Goal: Task Accomplishment & Management: Manage account settings

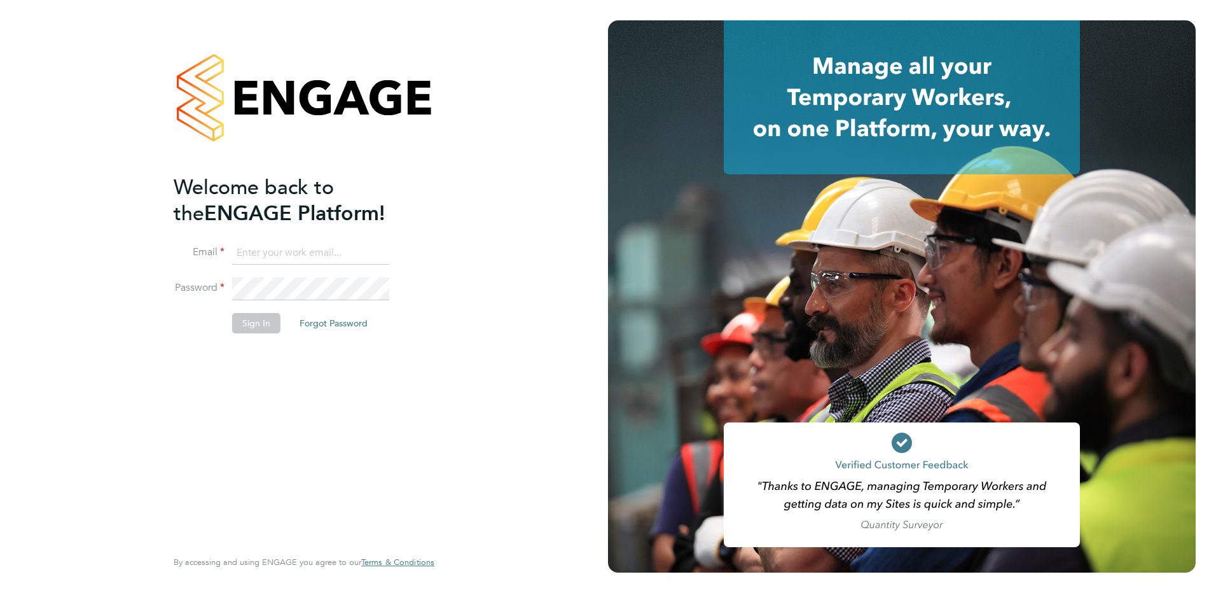
type input "[PERSON_NAME][EMAIL_ADDRESS][PERSON_NAME][DOMAIN_NAME]"
click at [266, 317] on button "Sign In" at bounding box center [256, 323] width 48 height 20
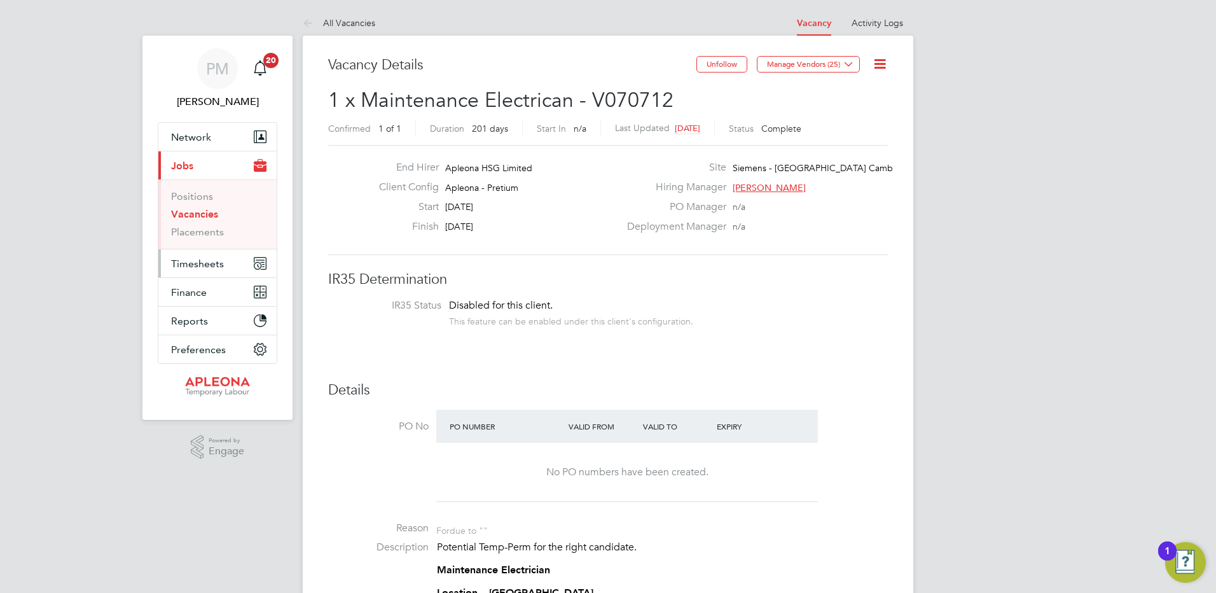
click at [207, 264] on span "Timesheets" at bounding box center [197, 264] width 53 height 12
click at [194, 259] on span "Timesheets" at bounding box center [197, 264] width 53 height 12
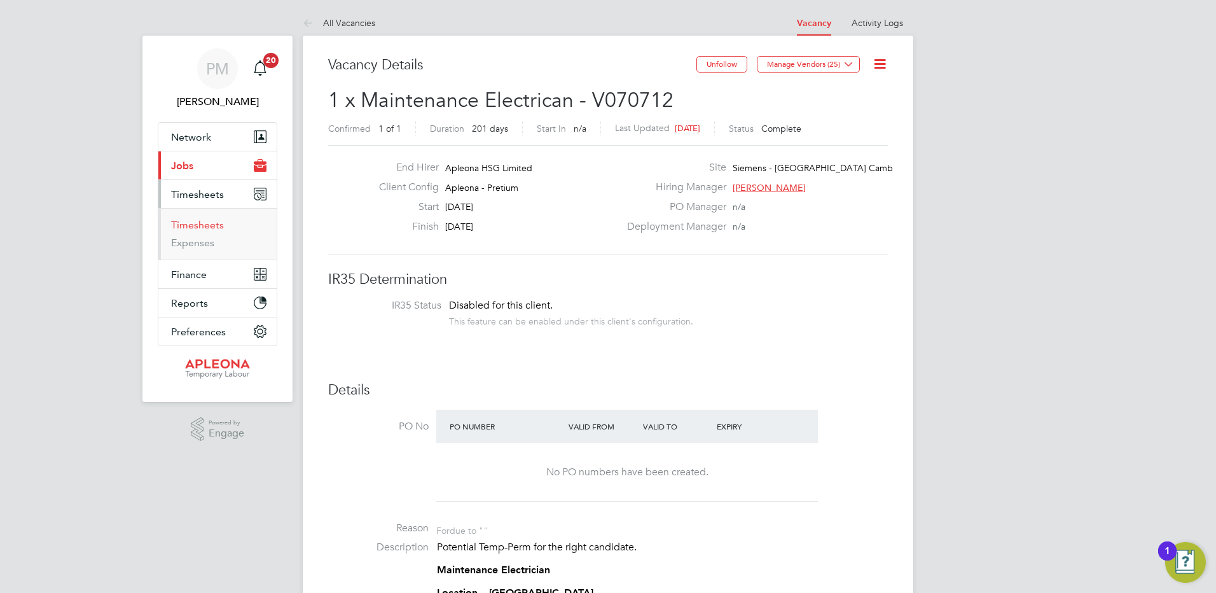
click at [198, 225] on link "Timesheets" at bounding box center [197, 225] width 53 height 12
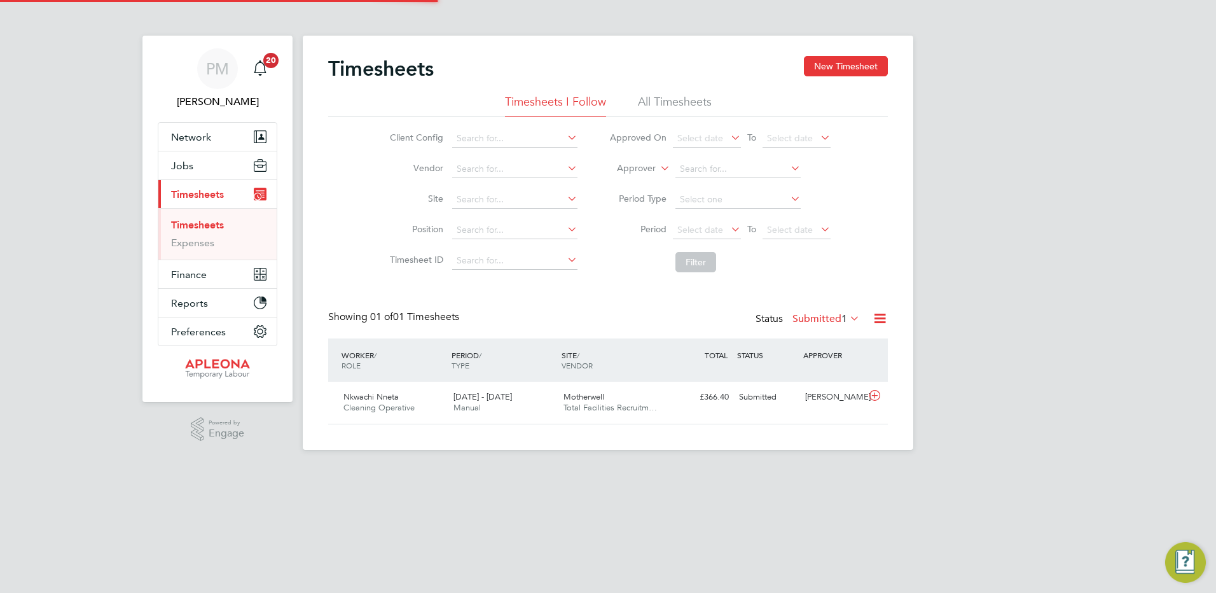
scroll to position [32, 111]
click at [580, 405] on span "Total Facilities Recruitm…" at bounding box center [610, 407] width 93 height 11
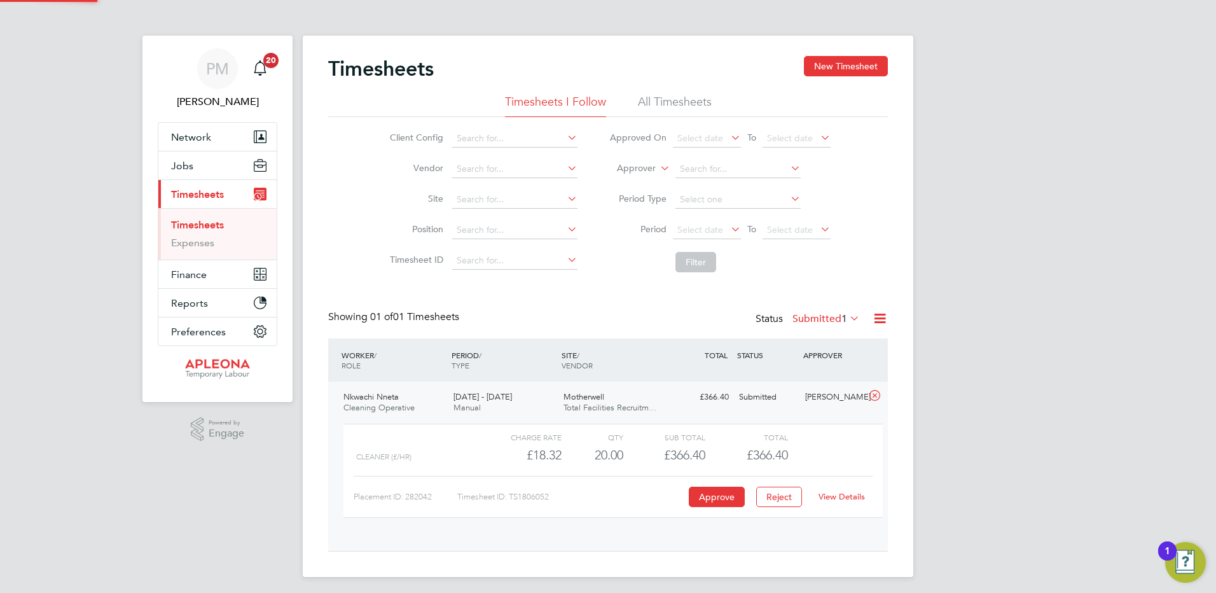
scroll to position [22, 124]
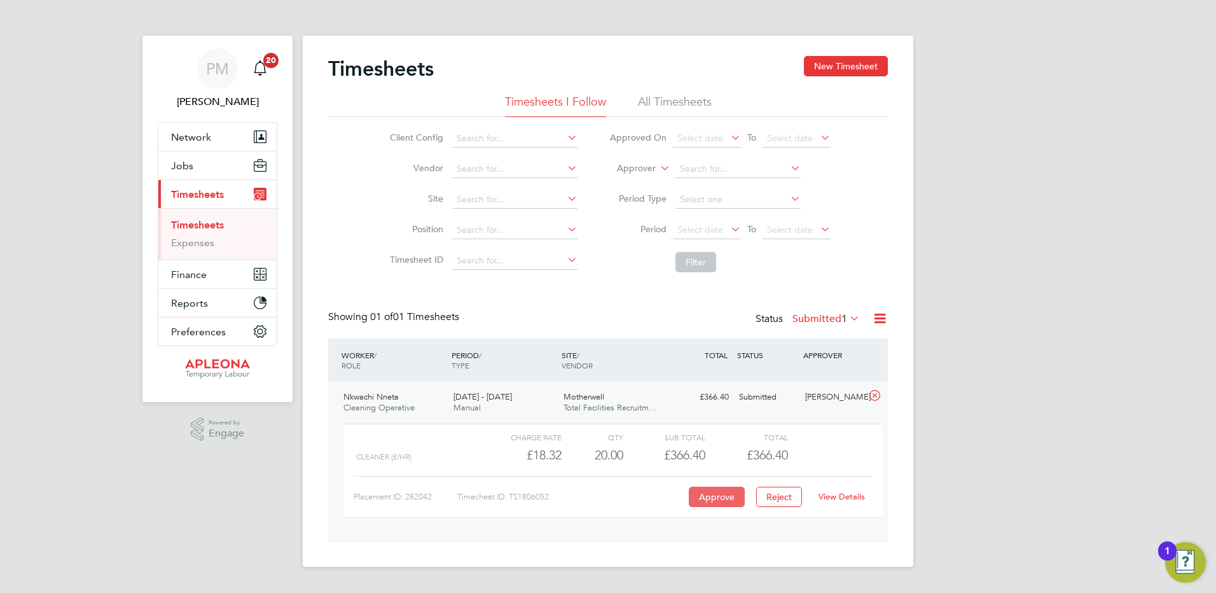
click at [733, 492] on button "Approve" at bounding box center [717, 497] width 56 height 20
click at [752, 132] on span "To" at bounding box center [752, 137] width 17 height 17
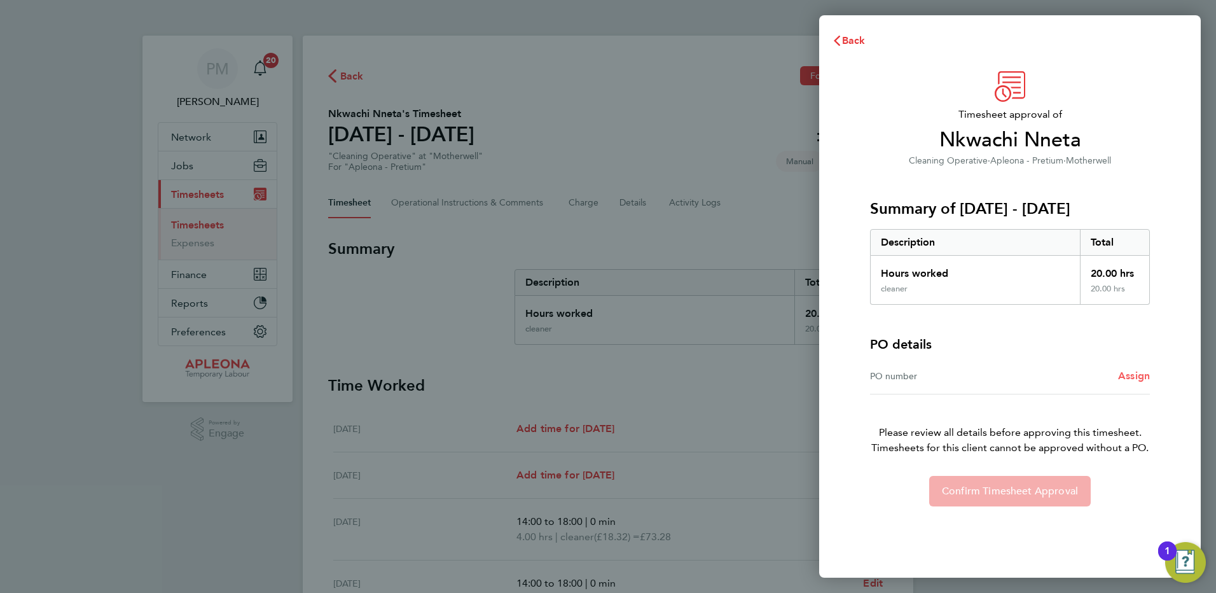
click at [1144, 378] on span "Assign" at bounding box center [1134, 376] width 32 height 12
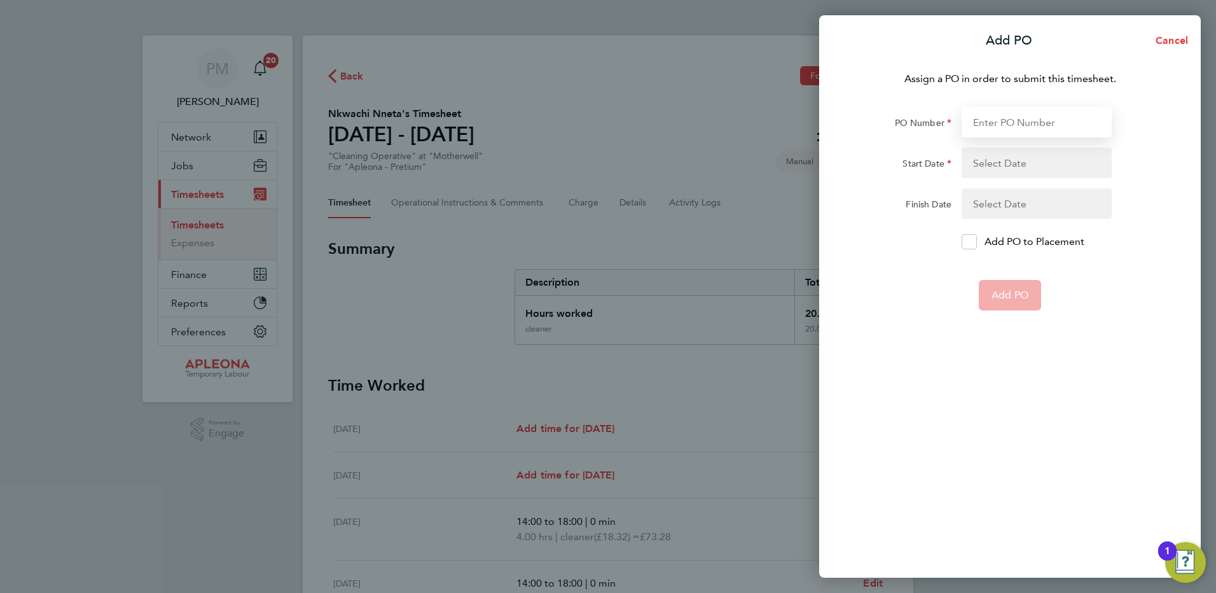
click at [986, 120] on input "PO Number" at bounding box center [1037, 122] width 150 height 31
type input "PO2523757"
click at [997, 160] on button "button" at bounding box center [1037, 163] width 150 height 31
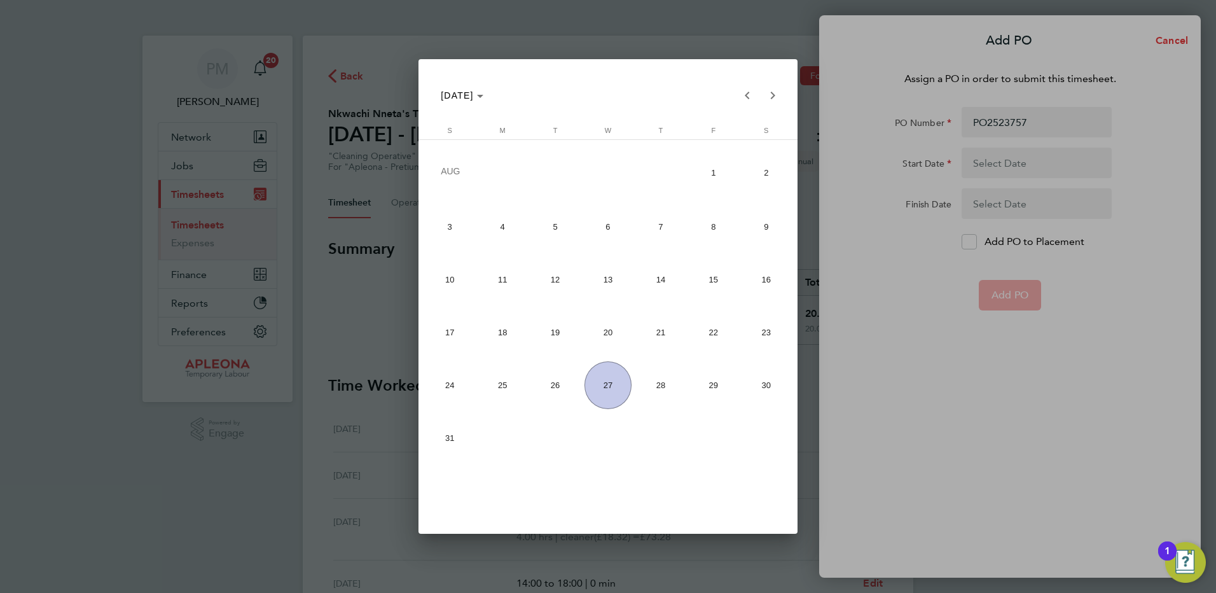
click at [770, 279] on span "16" at bounding box center [766, 280] width 48 height 48
type input "16 Aug 25"
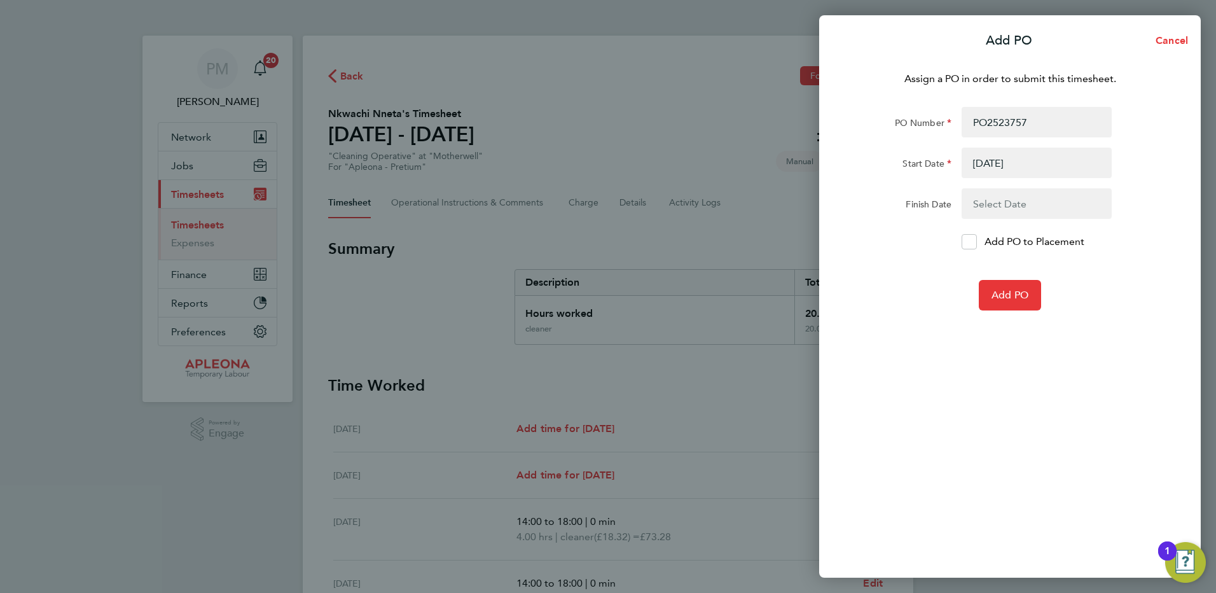
click at [994, 202] on button "button" at bounding box center [1037, 203] width 150 height 31
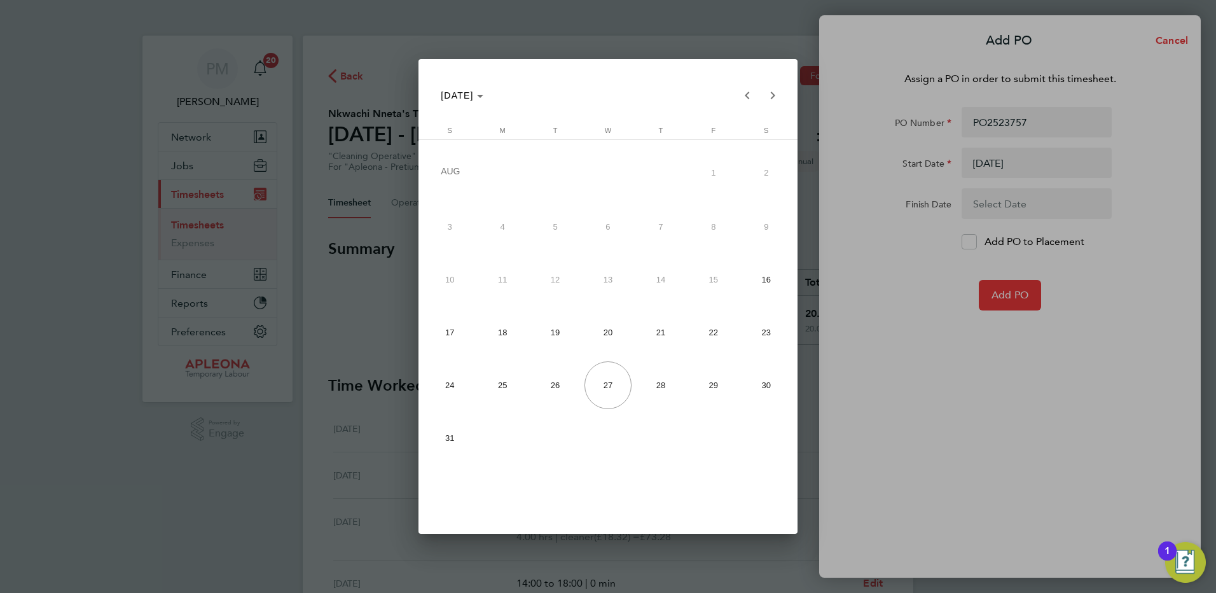
click at [719, 332] on span "22" at bounding box center [714, 332] width 48 height 48
type input "22 Aug 25"
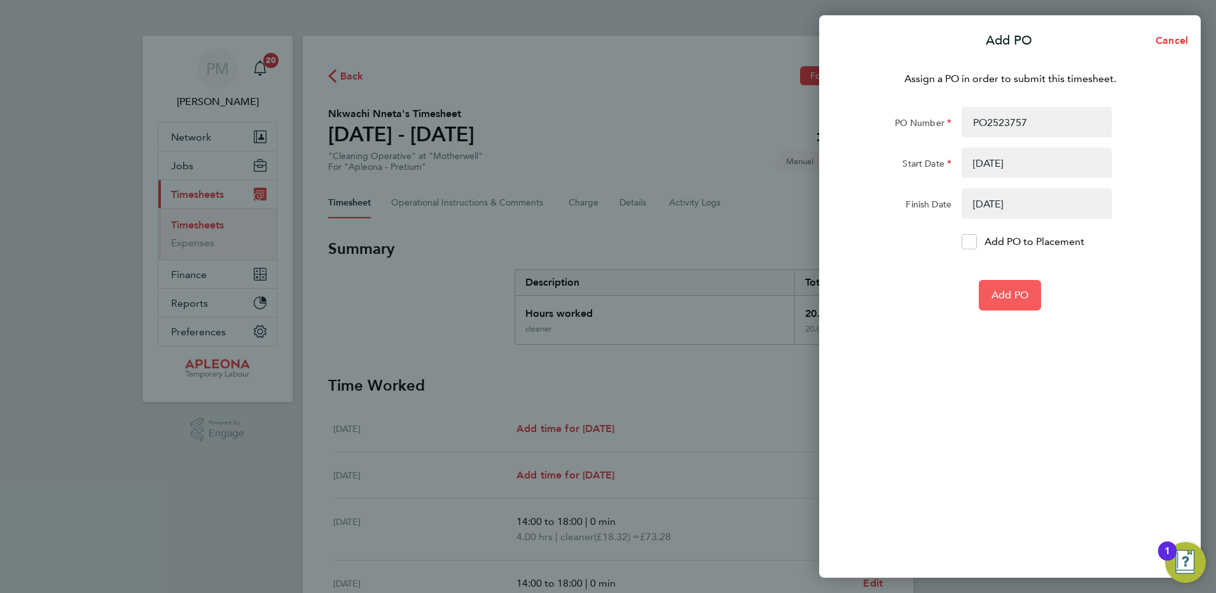
click at [1023, 293] on span "Add PO" at bounding box center [1010, 295] width 37 height 13
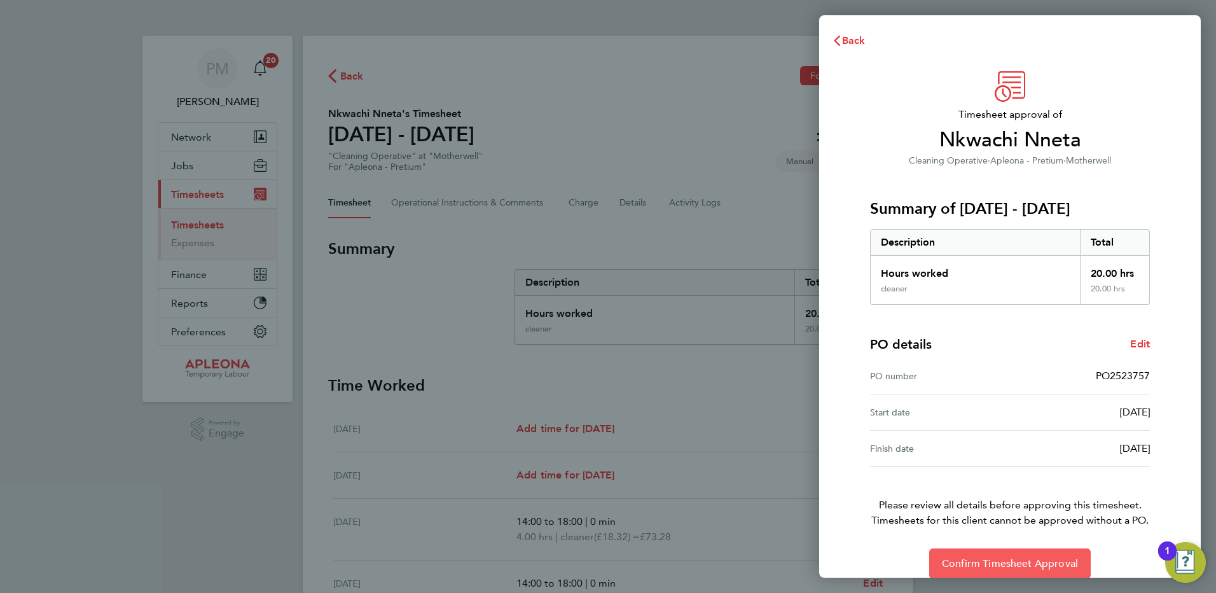
click at [977, 565] on span "Confirm Timesheet Approval" at bounding box center [1010, 563] width 136 height 13
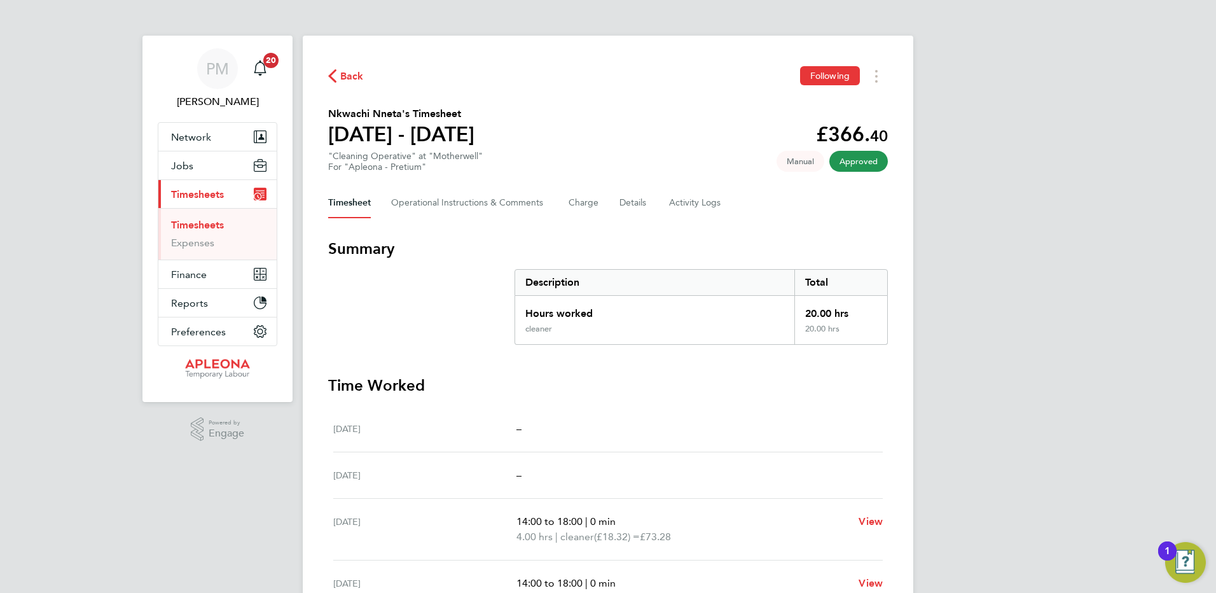
click at [198, 193] on span "Timesheets" at bounding box center [197, 194] width 53 height 12
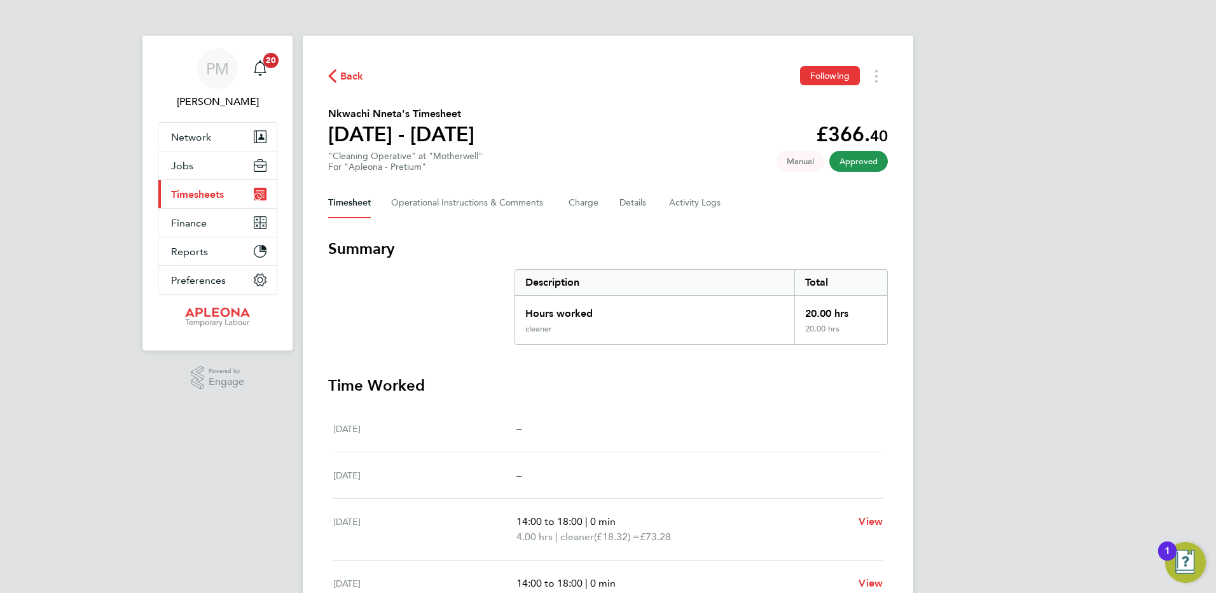
click at [198, 193] on span "Timesheets" at bounding box center [197, 194] width 53 height 12
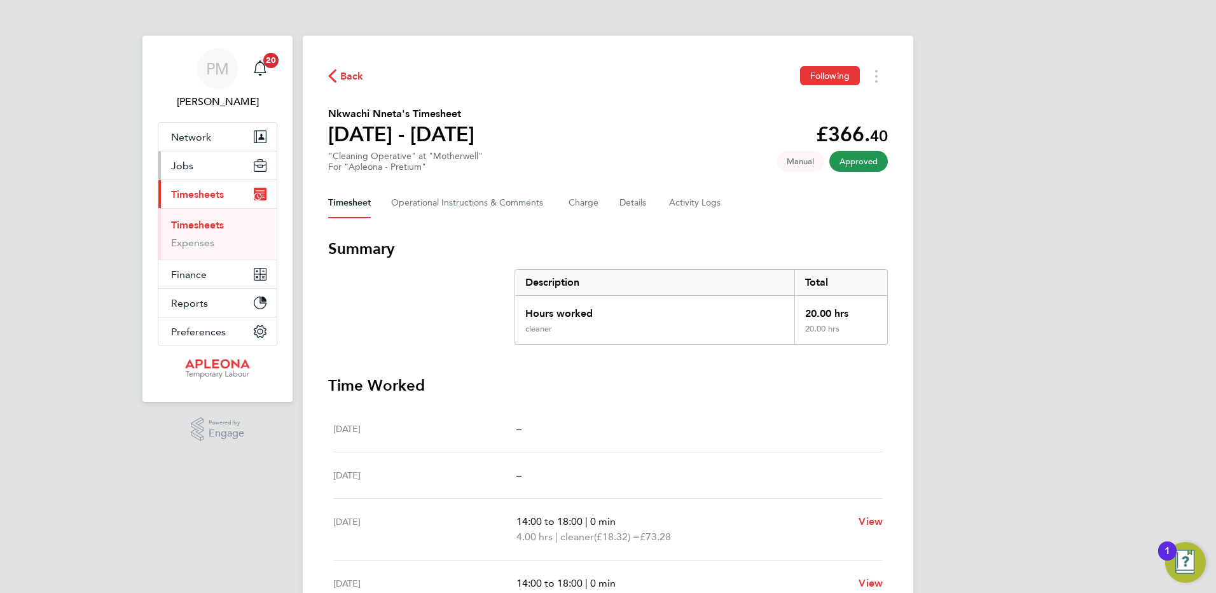
click at [175, 164] on span "Jobs" at bounding box center [182, 166] width 22 height 12
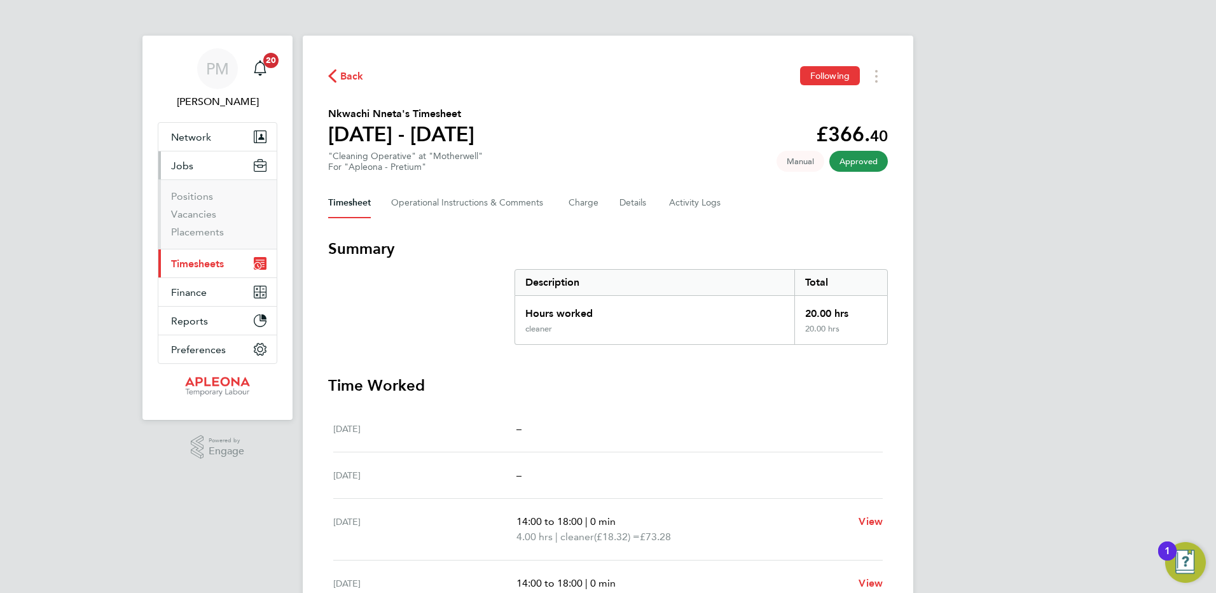
click at [186, 162] on span "Jobs" at bounding box center [182, 166] width 22 height 12
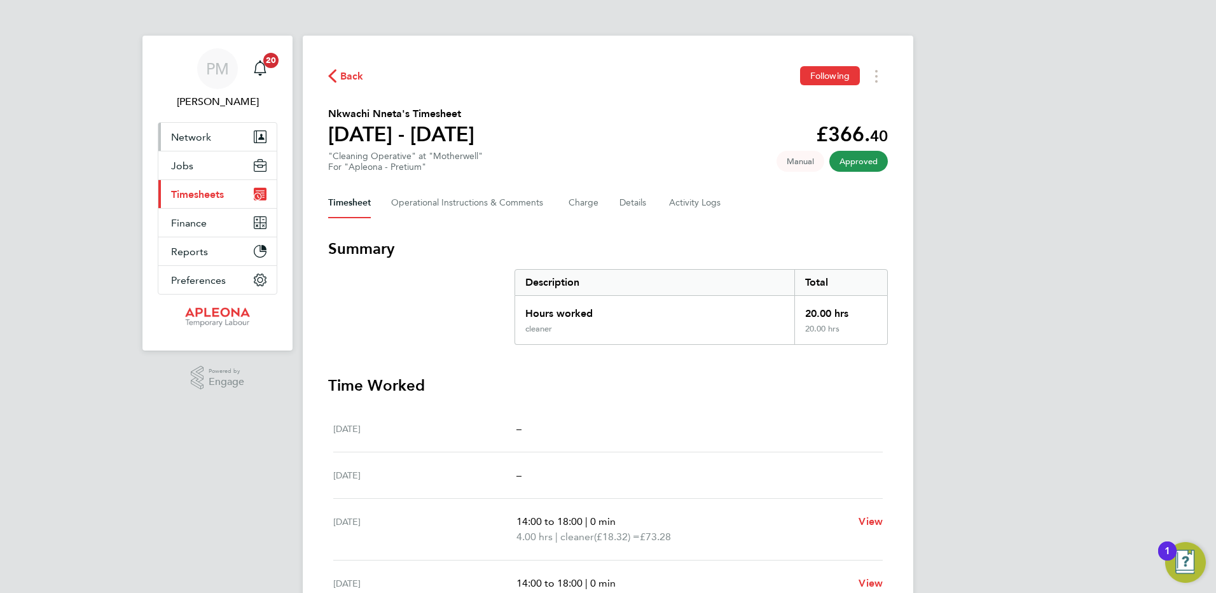
click at [197, 129] on button "Network" at bounding box center [217, 137] width 118 height 28
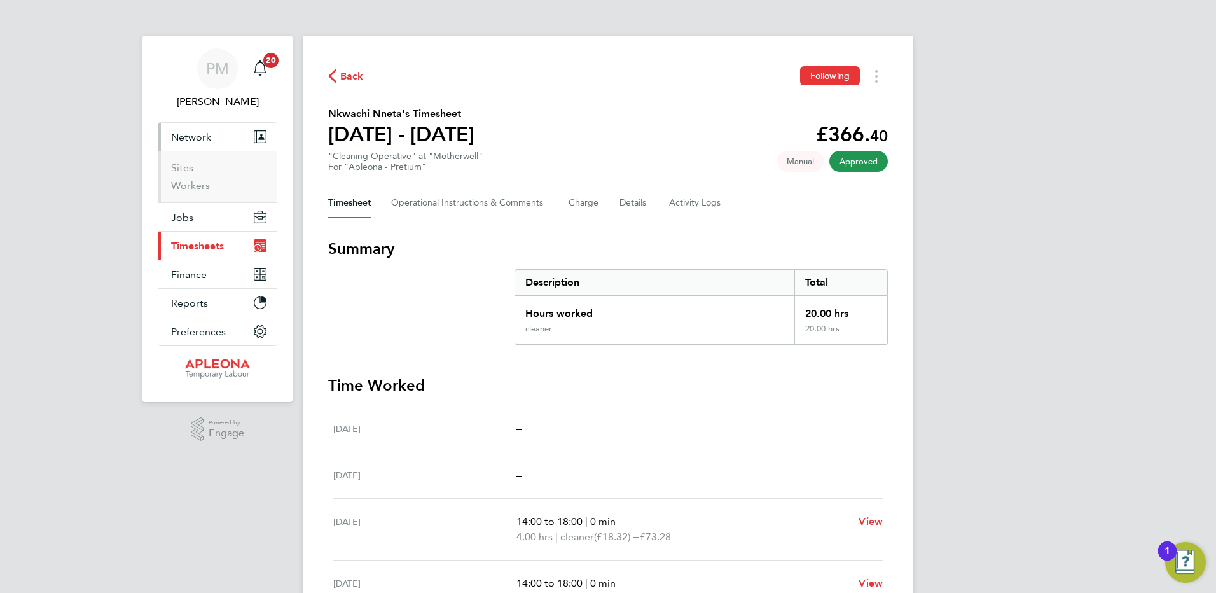
click at [197, 129] on button "Network" at bounding box center [217, 137] width 118 height 28
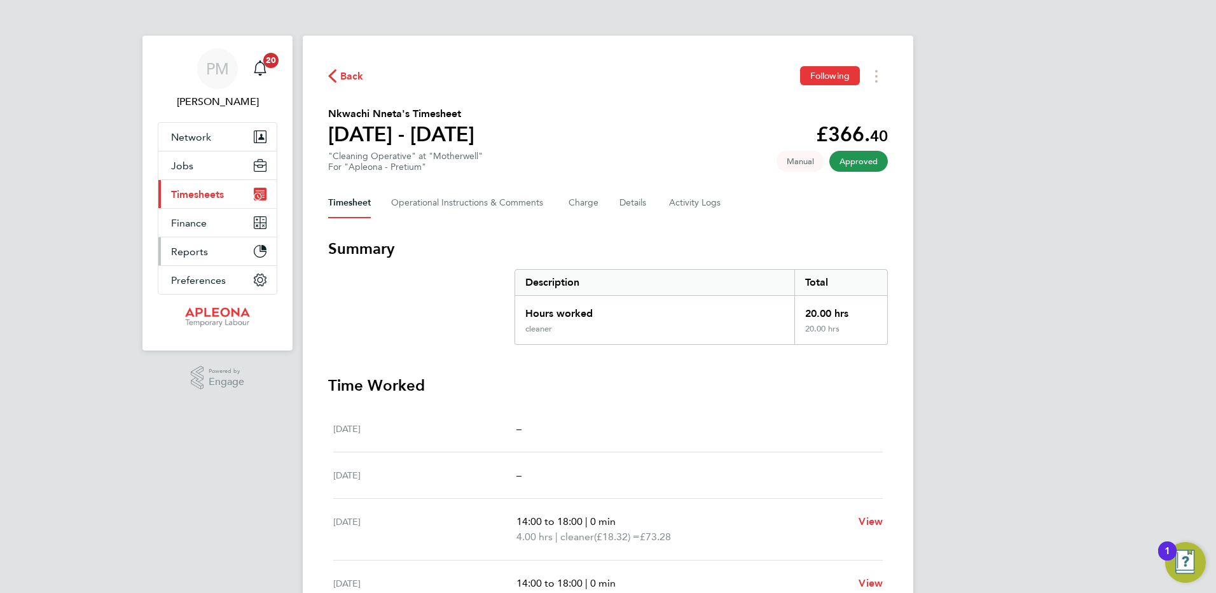
click at [197, 249] on span "Reports" at bounding box center [189, 252] width 37 height 12
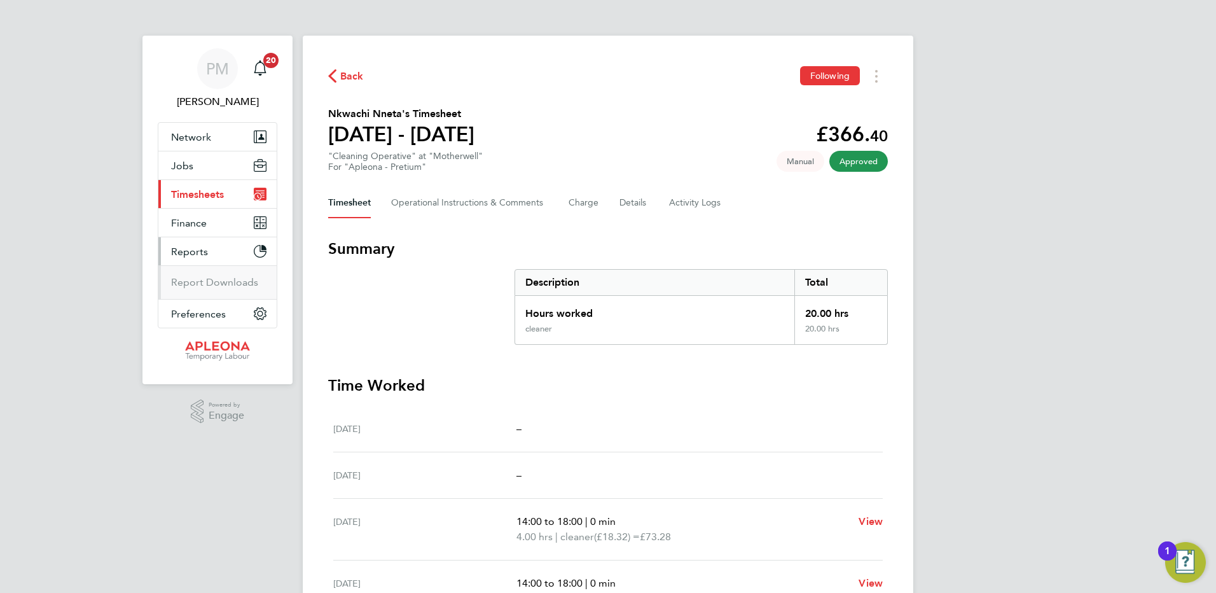
click at [197, 249] on span "Reports" at bounding box center [189, 252] width 37 height 12
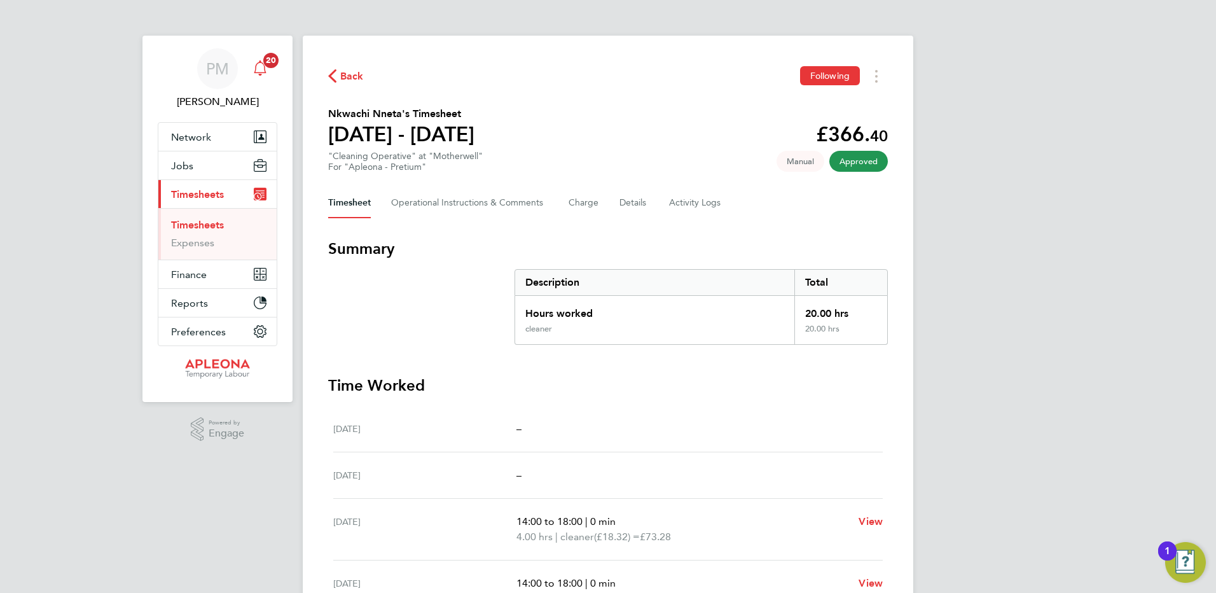
click at [273, 59] on span "20" at bounding box center [270, 60] width 15 height 15
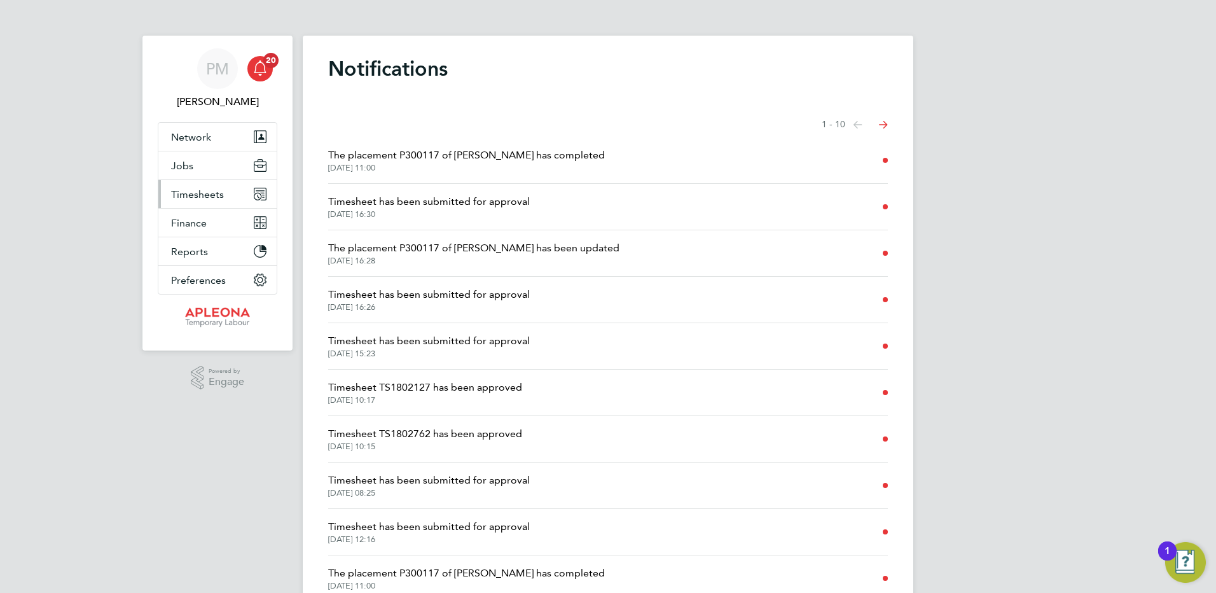
click at [207, 196] on span "Timesheets" at bounding box center [197, 194] width 53 height 12
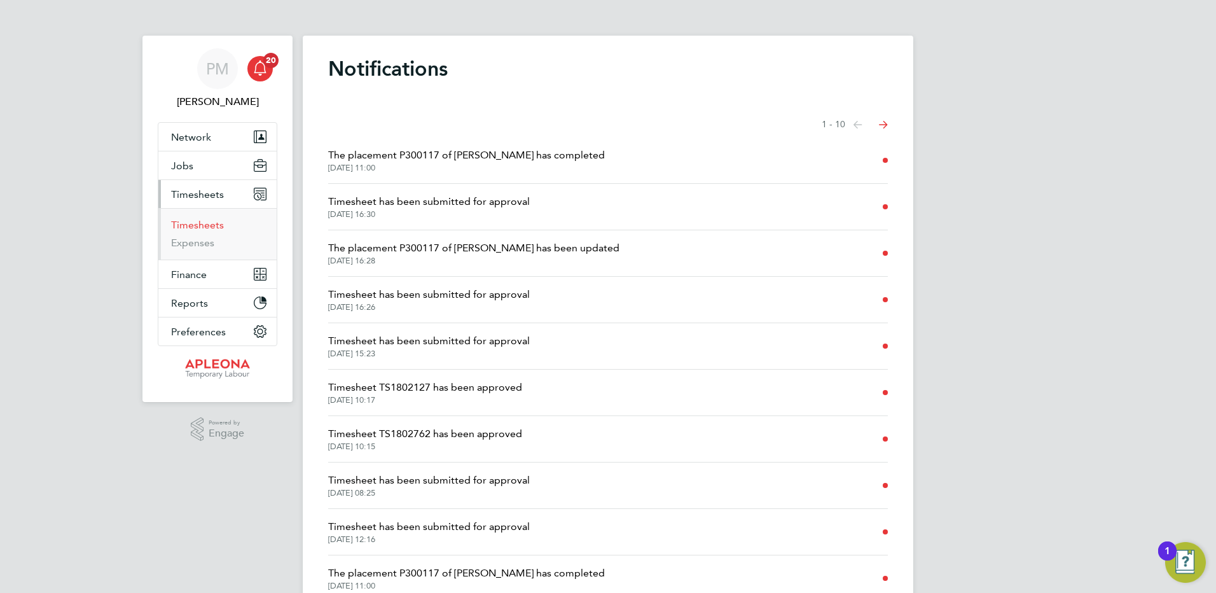
click at [198, 225] on link "Timesheets" at bounding box center [197, 225] width 53 height 12
